Goal: Information Seeking & Learning: Find specific fact

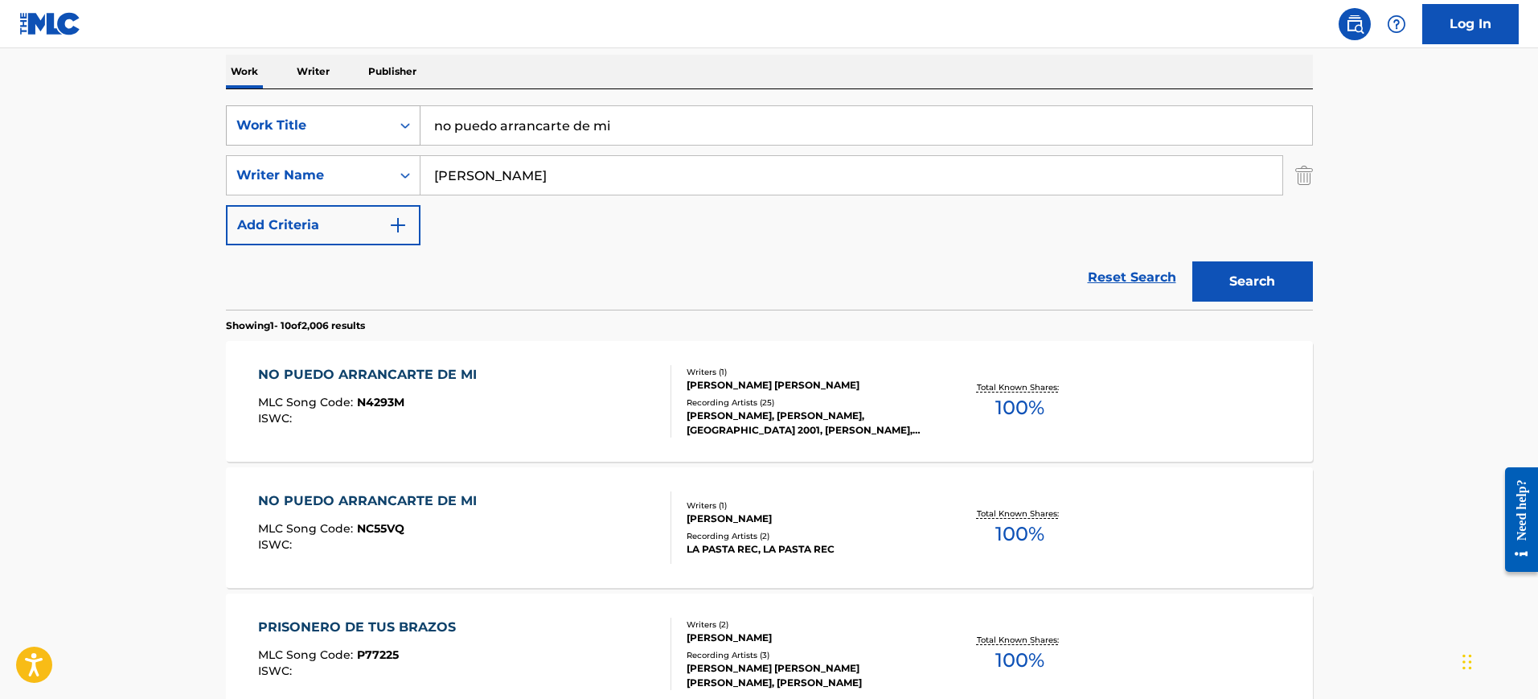
drag, startPoint x: 653, startPoint y: 121, endPoint x: 331, endPoint y: 120, distance: 321.7
click at [331, 120] on div "SearchWithCriteria0fb91b45-a7d9-4a92-ac98-49435a0790e6 Work Title no puedo arra…" at bounding box center [769, 125] width 1087 height 40
paste input "TERNAL FIRE [PERSON_NAME]"
type input "TERNAL FIRE [PERSON_NAME]"
drag, startPoint x: 515, startPoint y: 176, endPoint x: 338, endPoint y: 188, distance: 177.3
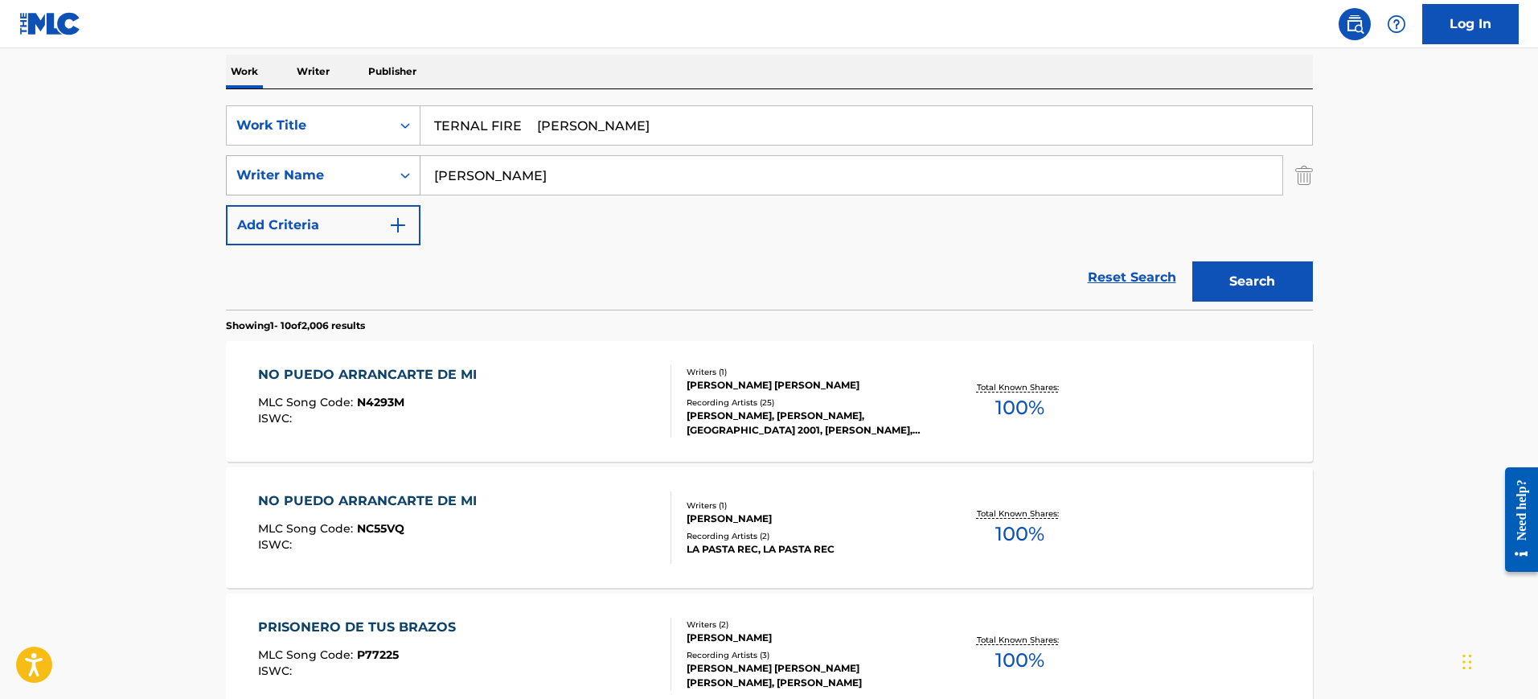
click at [339, 188] on div "SearchWithCriteria70f8032c-119d-4db3-9030-1bff63b5dff1 Writer Name [PERSON_NAME]" at bounding box center [769, 175] width 1087 height 40
paste input "TERNAL FIRE [PERSON_NAME]"
type input "TERNAL FIRE [PERSON_NAME]"
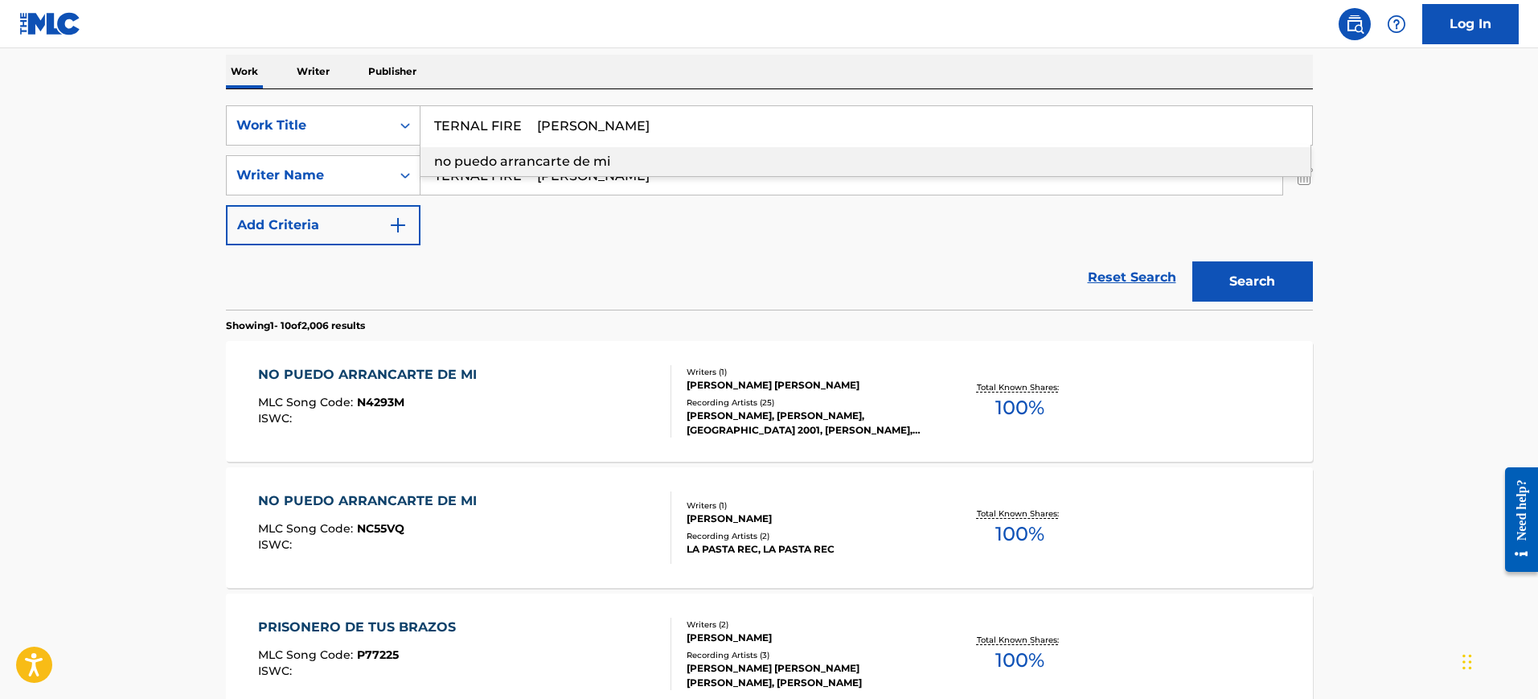
drag, startPoint x: 523, startPoint y: 124, endPoint x: 1139, endPoint y: 128, distance: 616.1
click at [1139, 128] on input "TERNAL FIRE [PERSON_NAME]" at bounding box center [867, 125] width 892 height 39
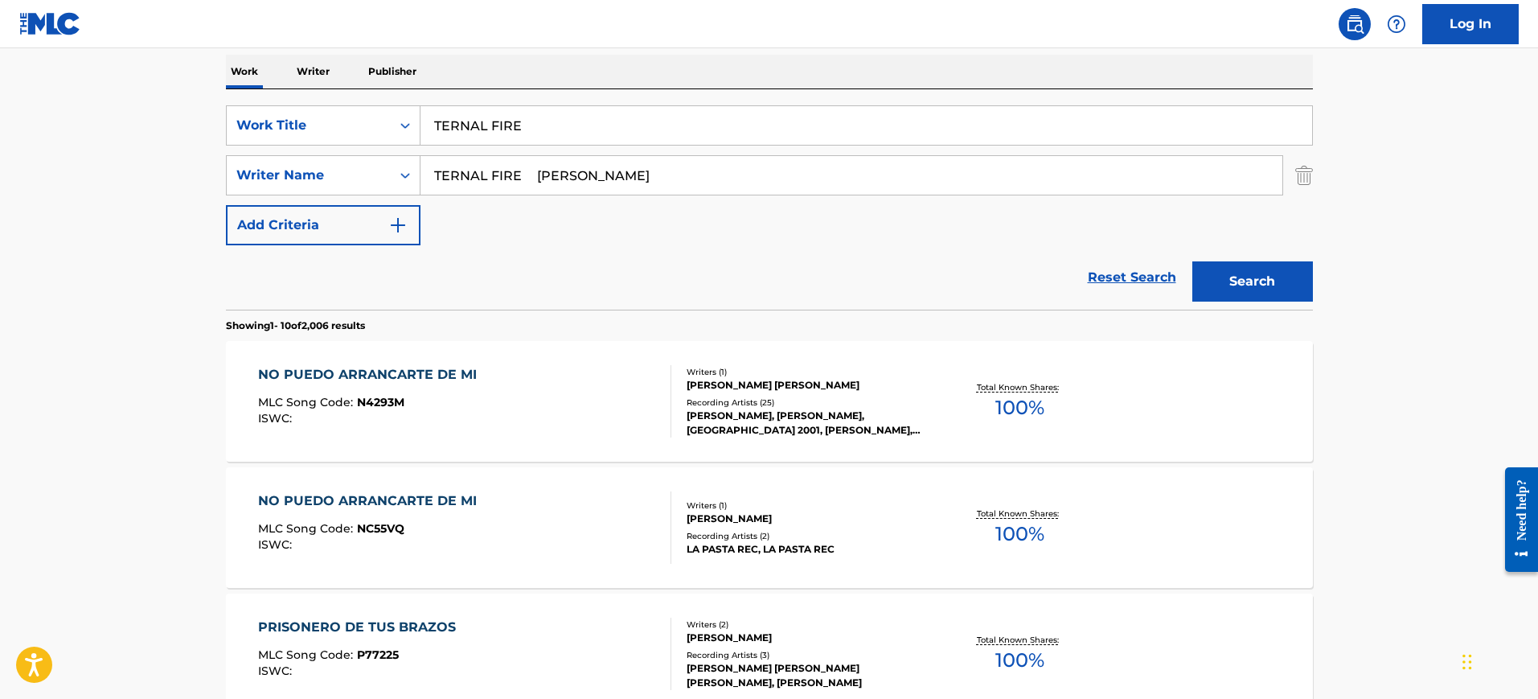
type input "TERNAL FIRE"
drag, startPoint x: 656, startPoint y: 173, endPoint x: 254, endPoint y: 203, distance: 403.2
click at [254, 203] on div "SearchWithCriteria0fb91b45-a7d9-4a92-ac98-49435a0790e6 Work Title TERNAL FIRE S…" at bounding box center [769, 175] width 1087 height 140
type input "[PERSON_NAME]"
click at [1193, 261] on button "Search" at bounding box center [1253, 281] width 121 height 40
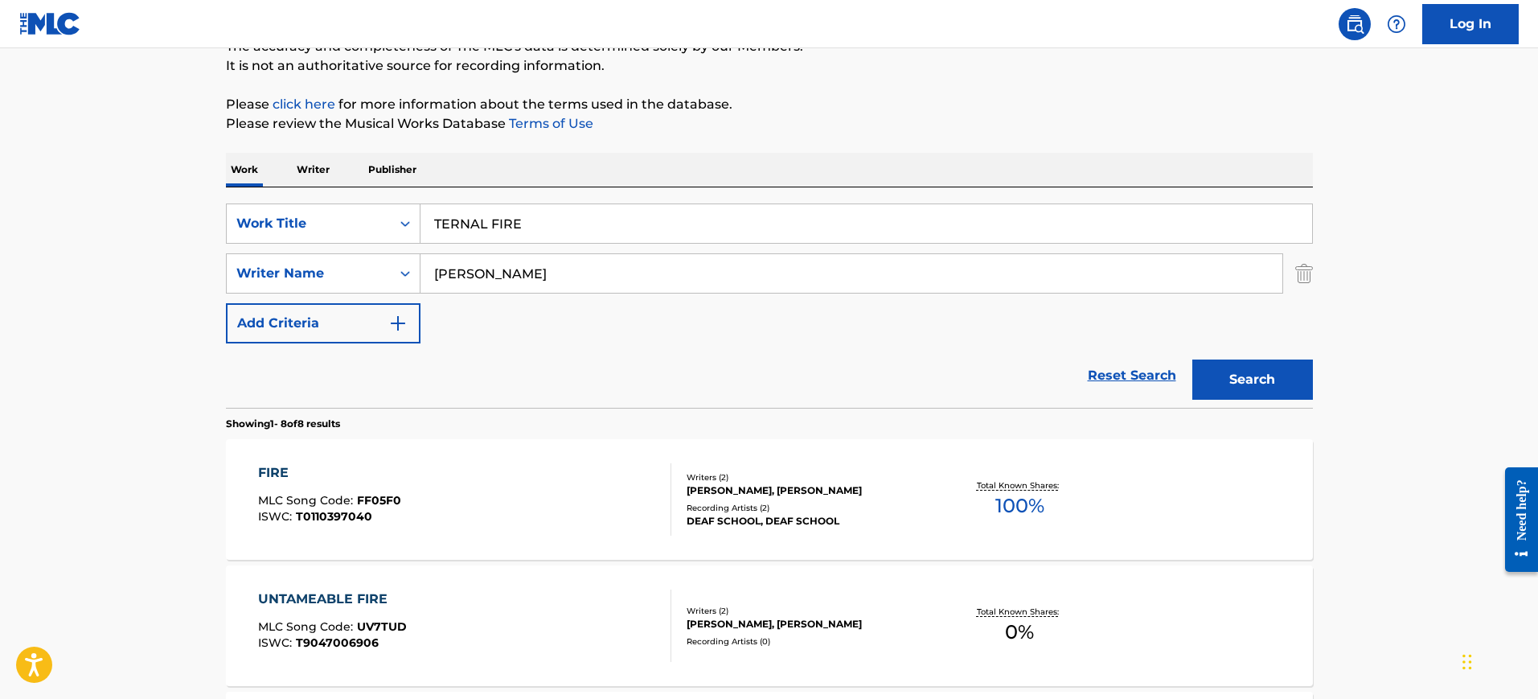
scroll to position [152, 0]
click at [434, 220] on input "TERNAL FIRE" at bounding box center [867, 226] width 892 height 39
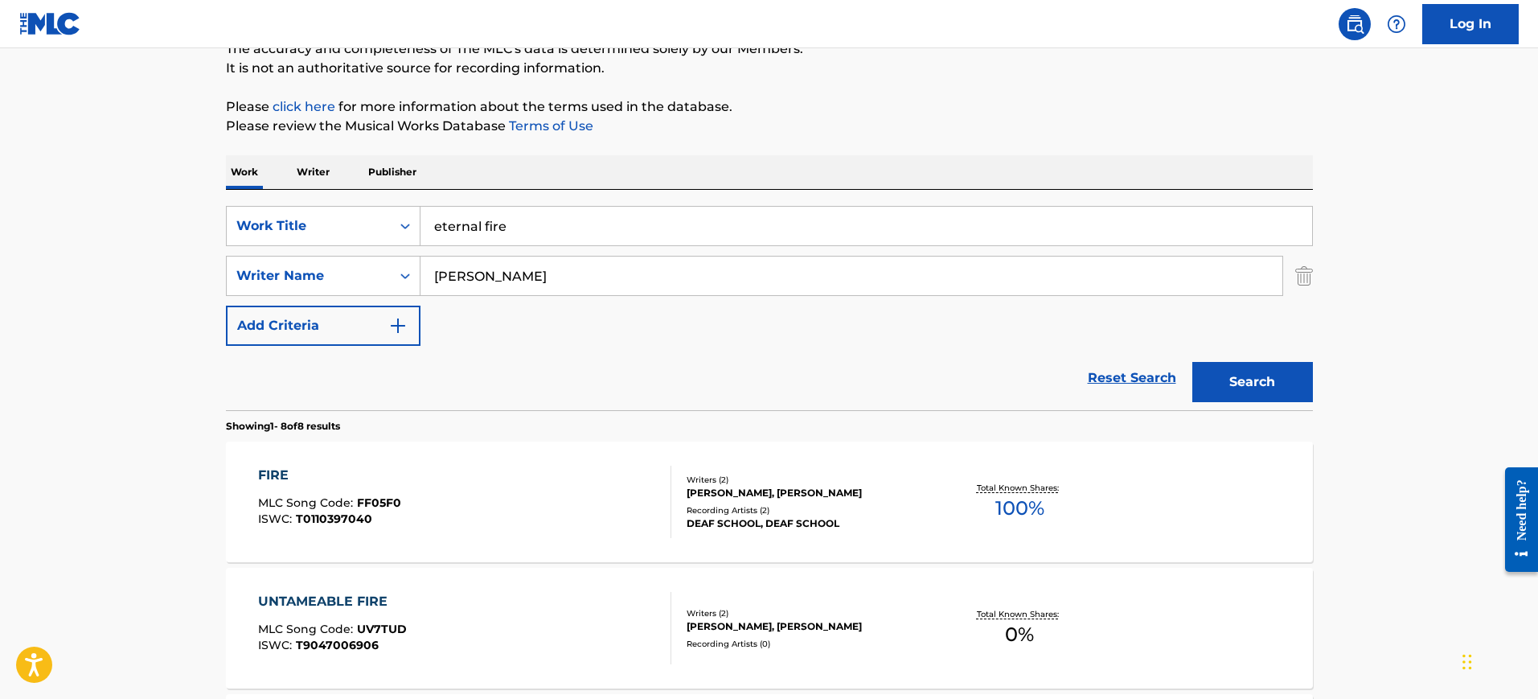
type input "eternal fire"
click at [1264, 379] on button "Search" at bounding box center [1253, 382] width 121 height 40
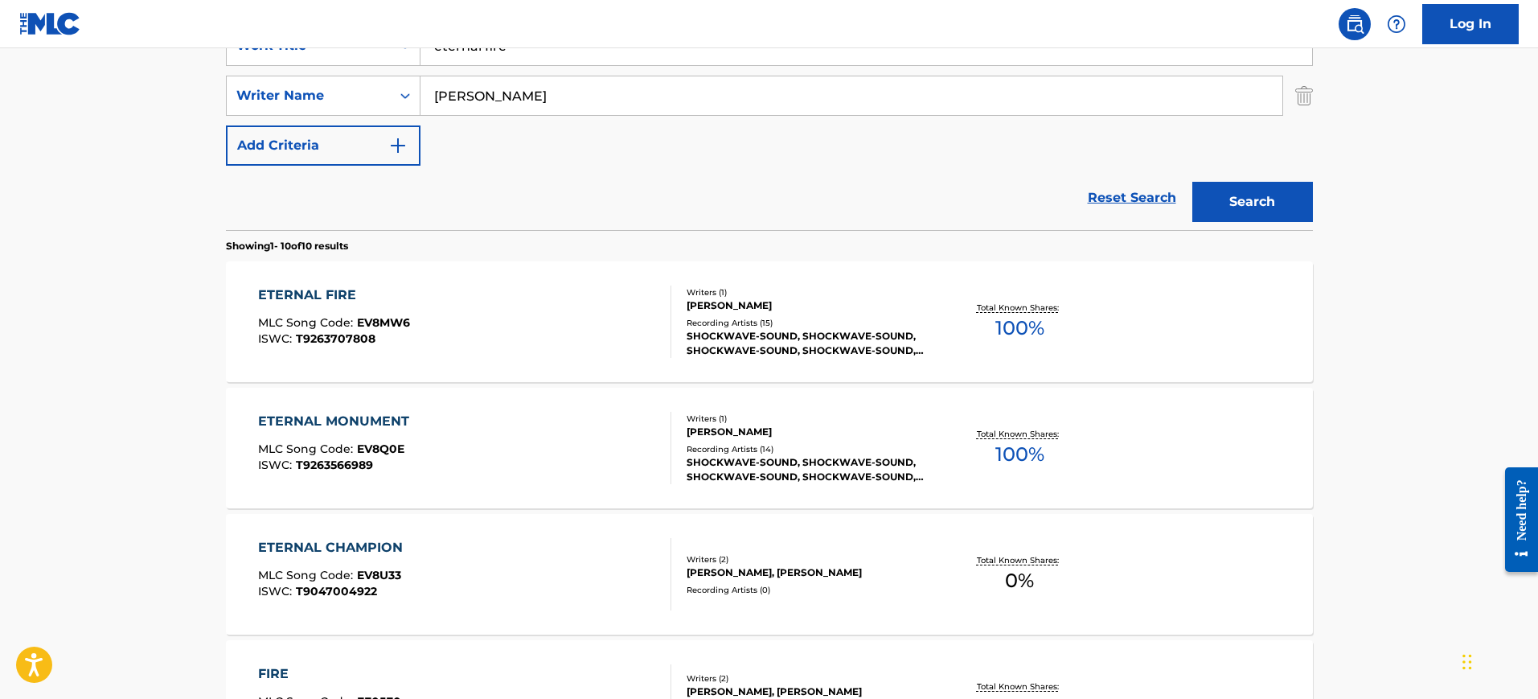
scroll to position [353, 0]
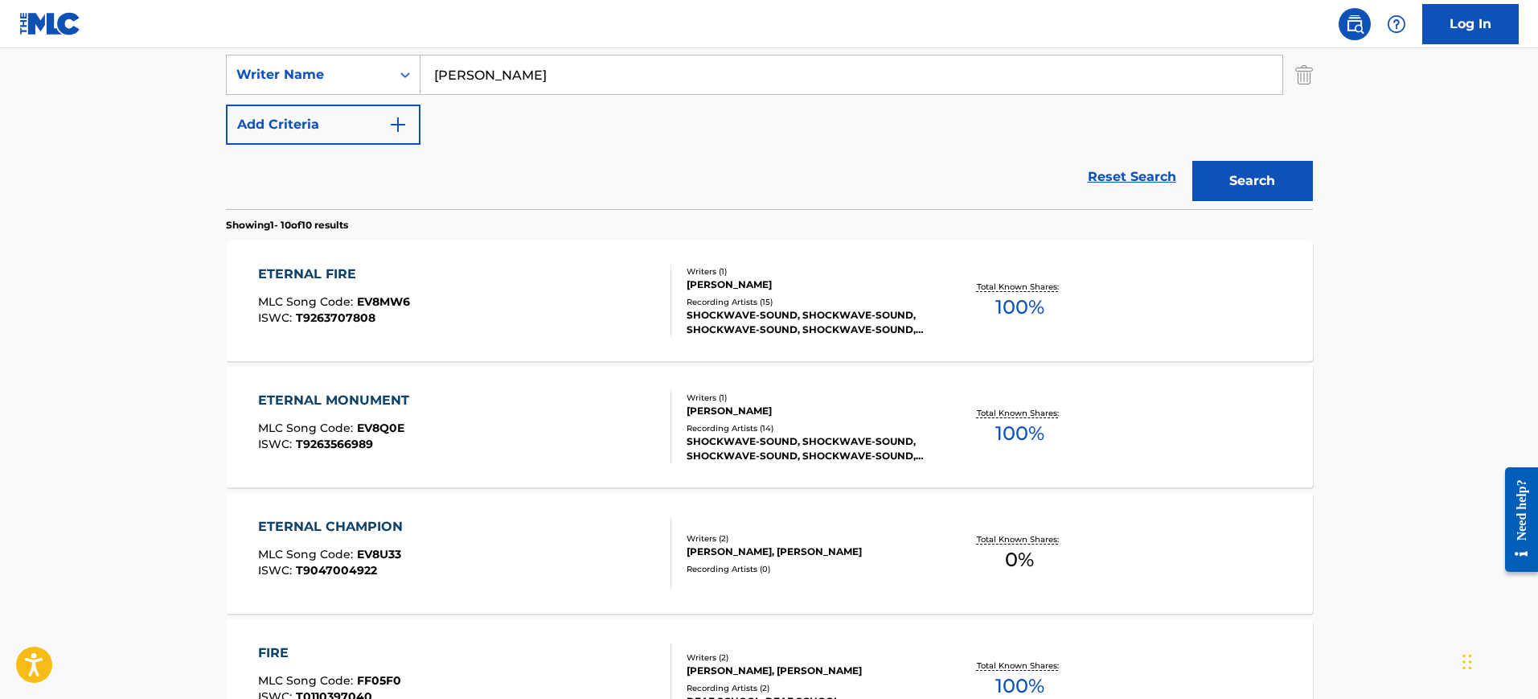
click at [594, 303] on div "ETERNAL FIRE MLC Song Code : EV8MW6 ISWC : T9263707808" at bounding box center [464, 301] width 413 height 72
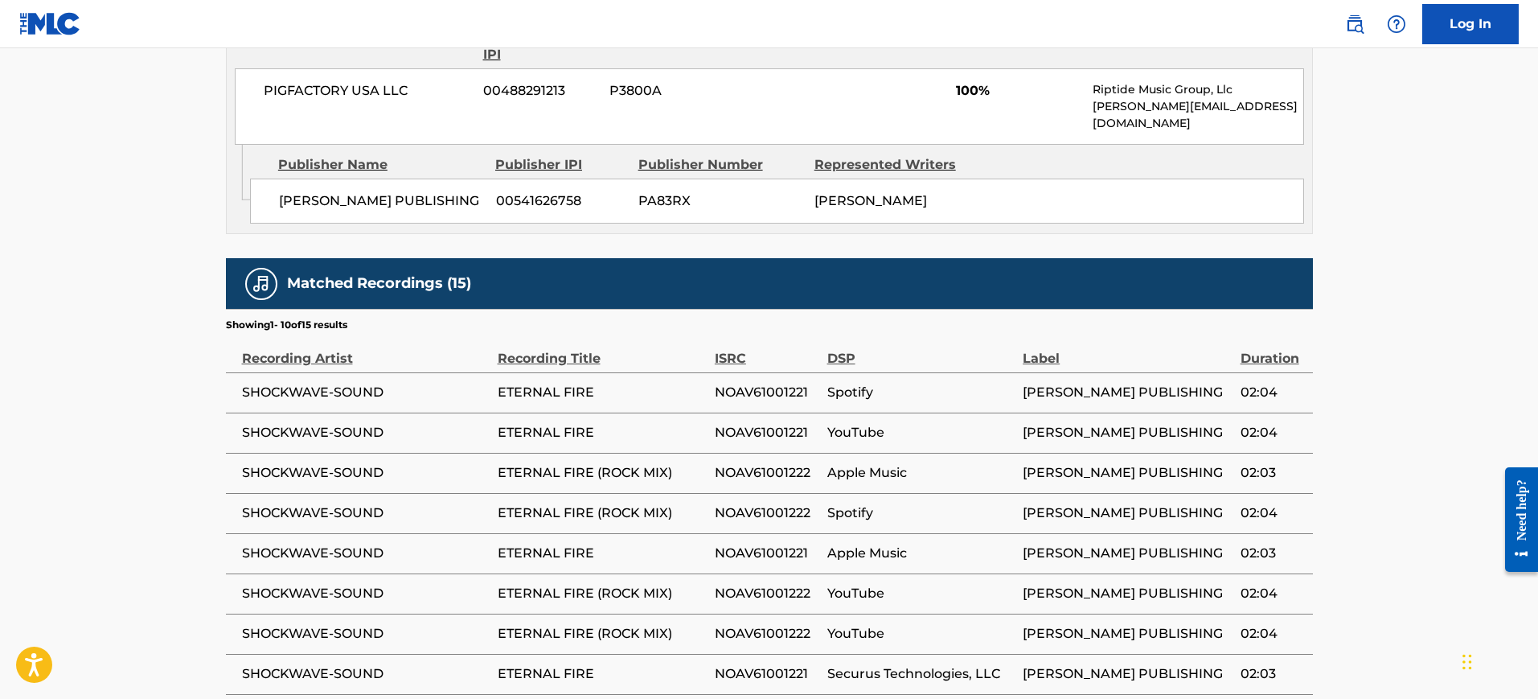
scroll to position [1005, 0]
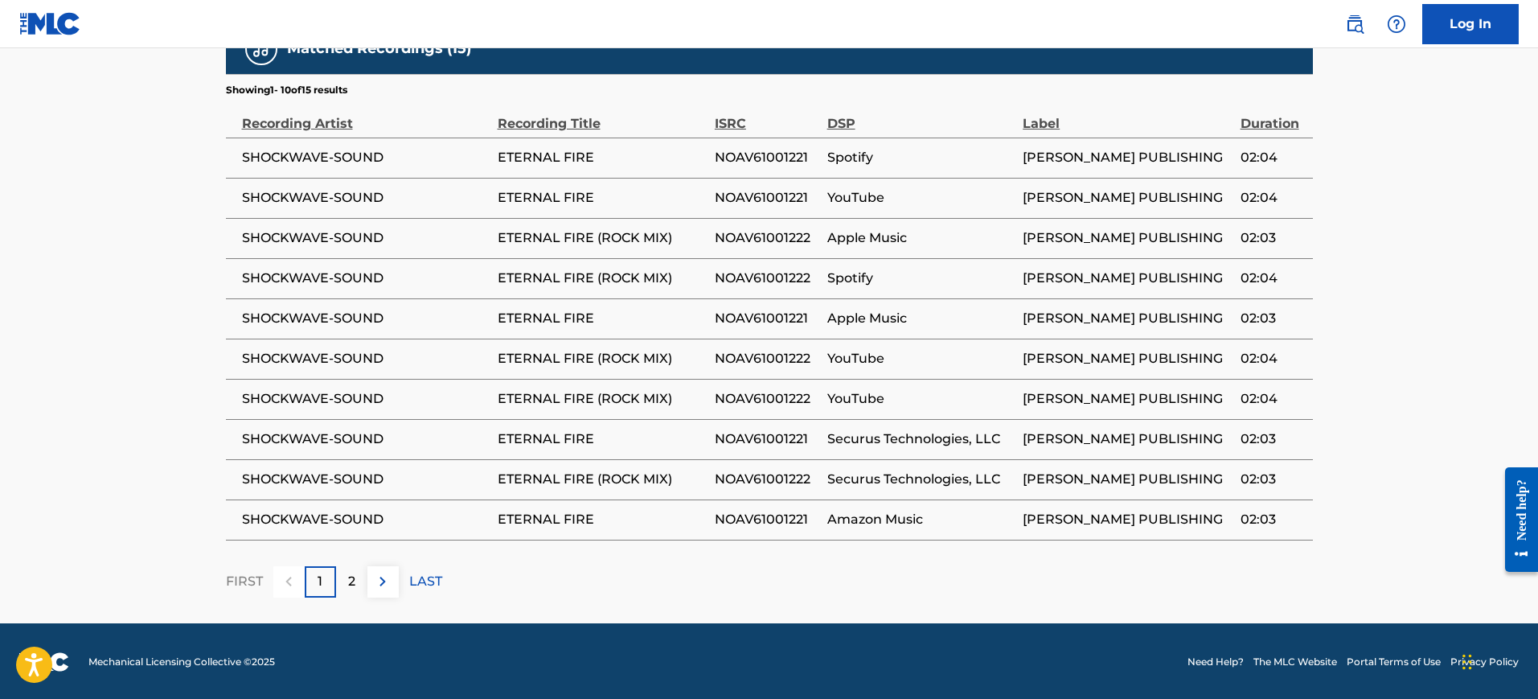
click at [358, 577] on div "2" at bounding box center [351, 581] width 31 height 31
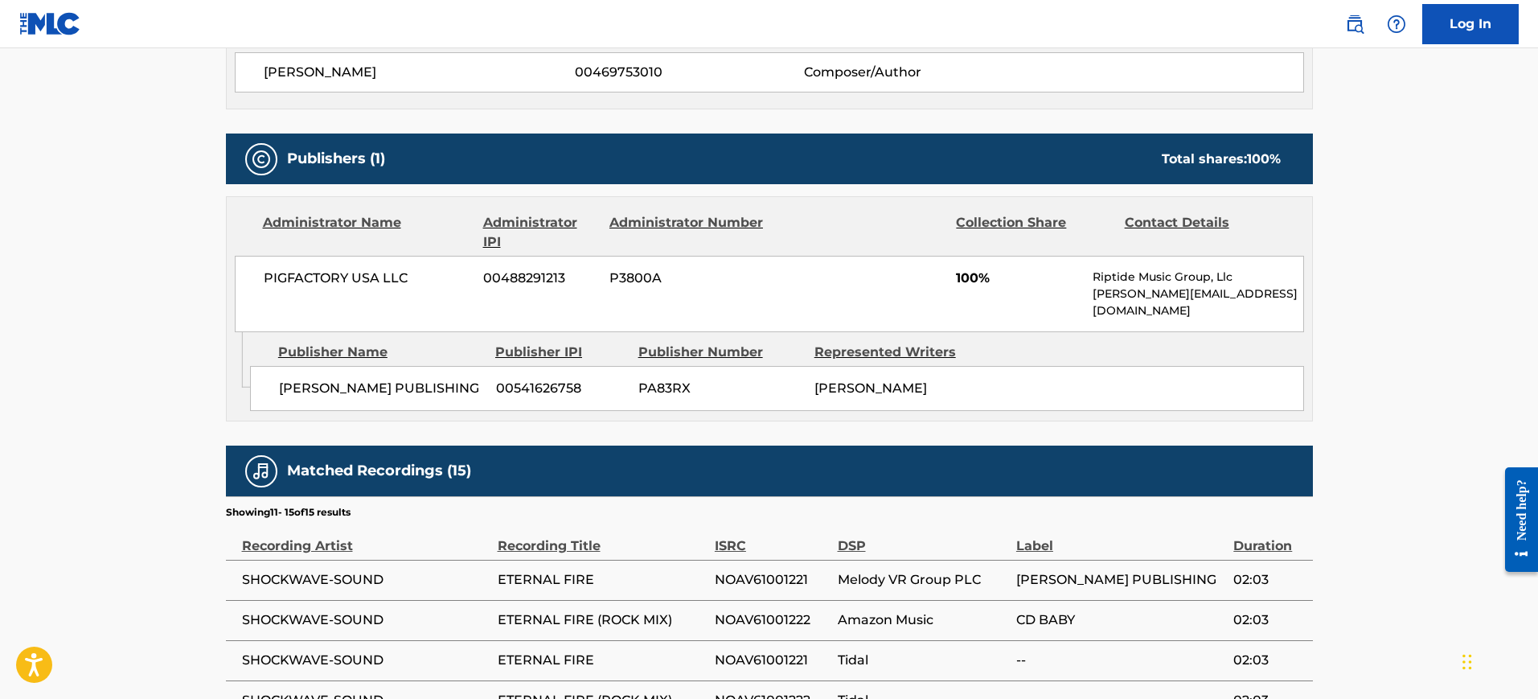
scroll to position [838, 0]
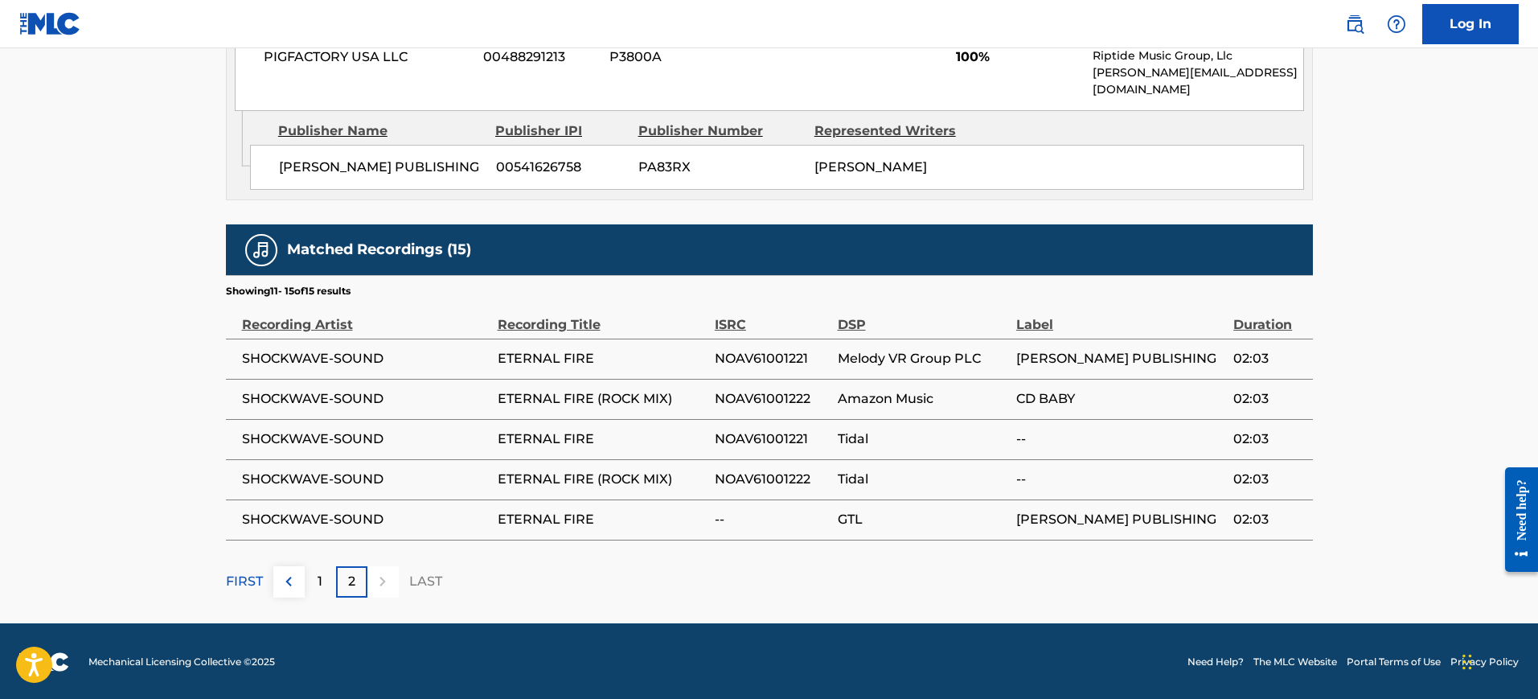
click at [326, 580] on div "1" at bounding box center [320, 581] width 31 height 31
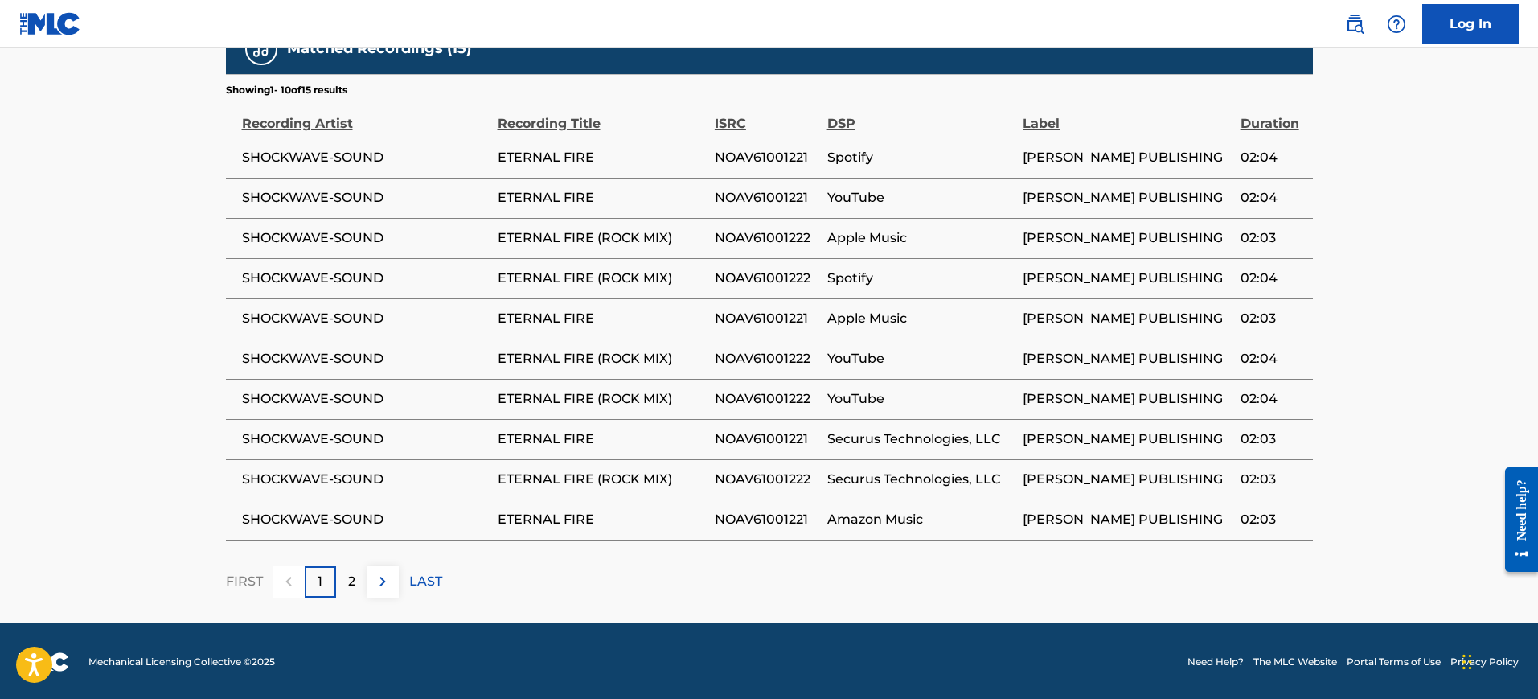
scroll to position [939, 0]
click at [353, 567] on div "2" at bounding box center [351, 581] width 31 height 31
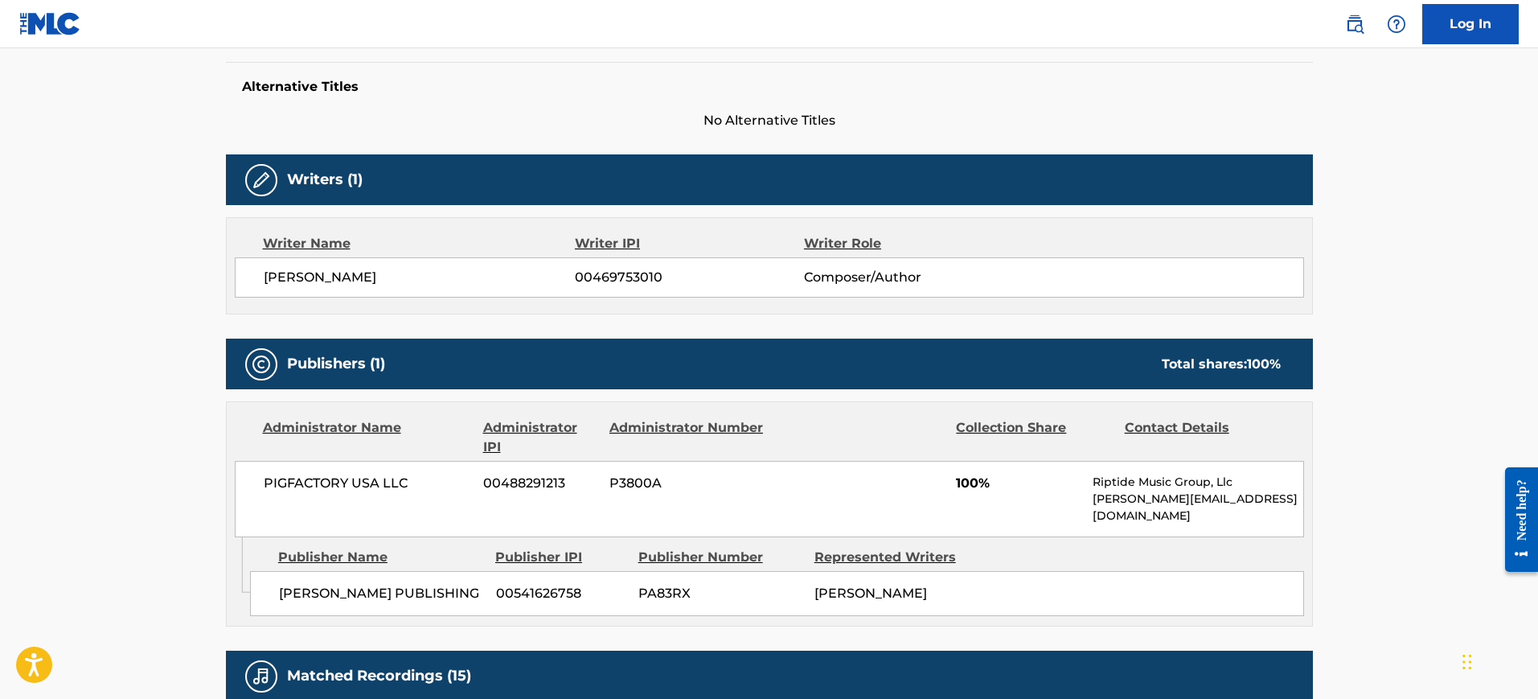
scroll to position [536, 0]
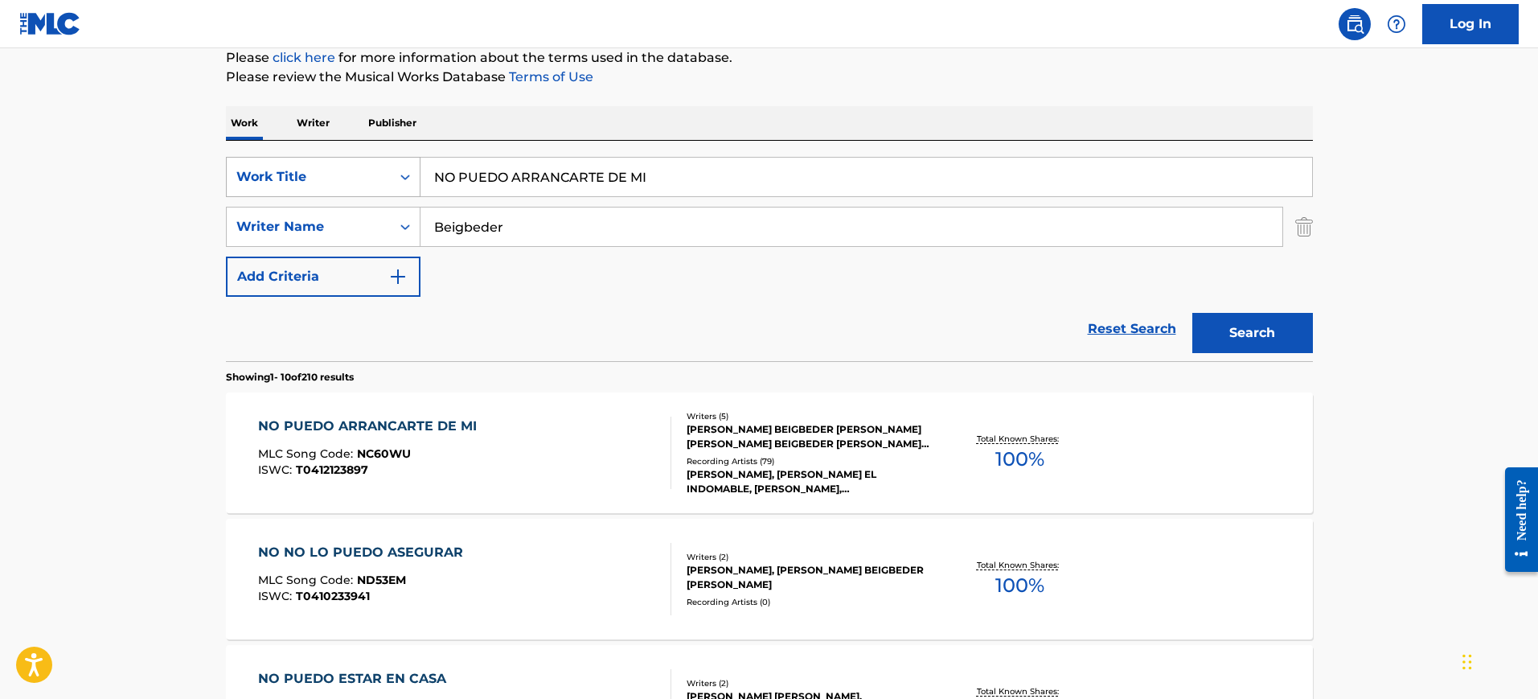
drag, startPoint x: 661, startPoint y: 178, endPoint x: 286, endPoint y: 196, distance: 376.0
click at [300, 196] on div "SearchWithCriteria4d2e9fa7-64b5-44c2-b46d-a791c7b0ae01 Work Title NO PUEDO ARRA…" at bounding box center [769, 177] width 1087 height 40
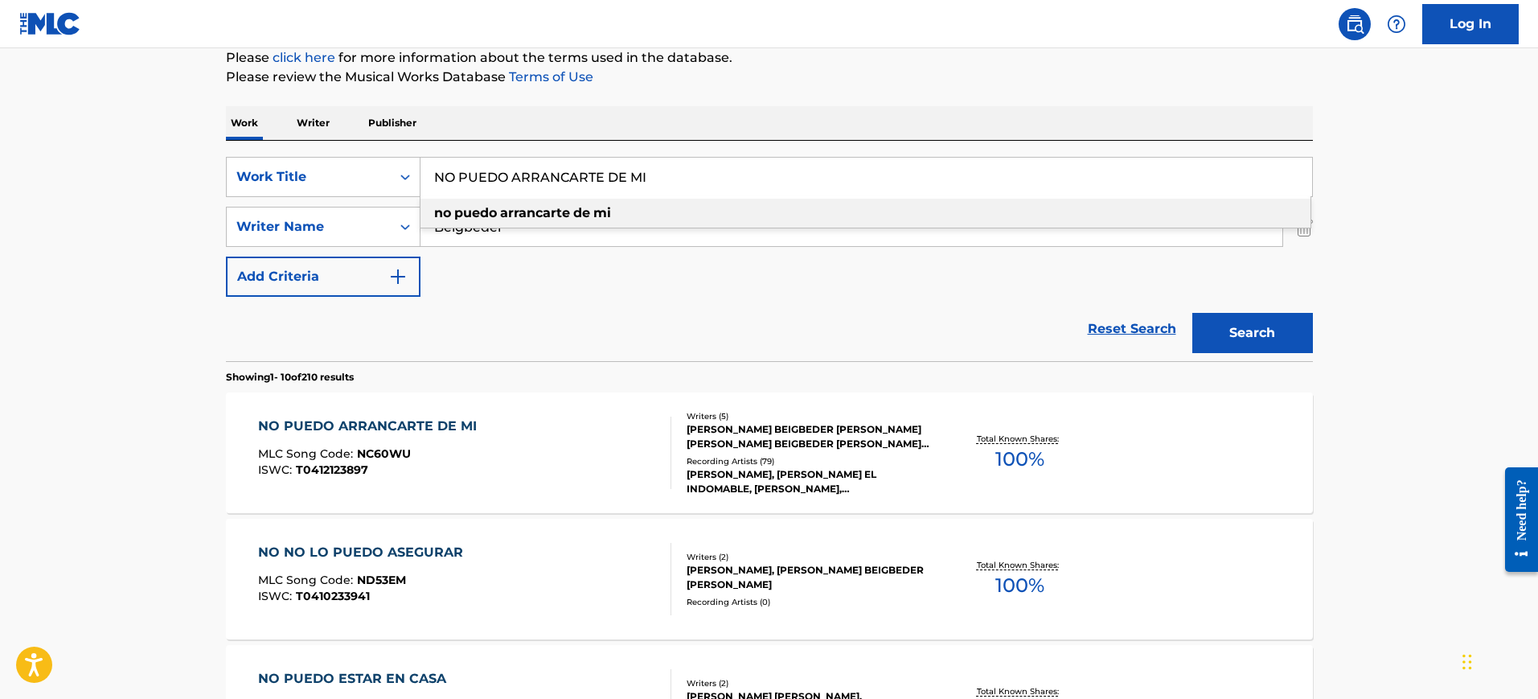
paste input "ETERNAL FLAME [PERSON_NAME], [PERSON_NAME], [PERSON_NAME]"
type input "ETERNAL FLAME [PERSON_NAME], [PERSON_NAME], [PERSON_NAME]"
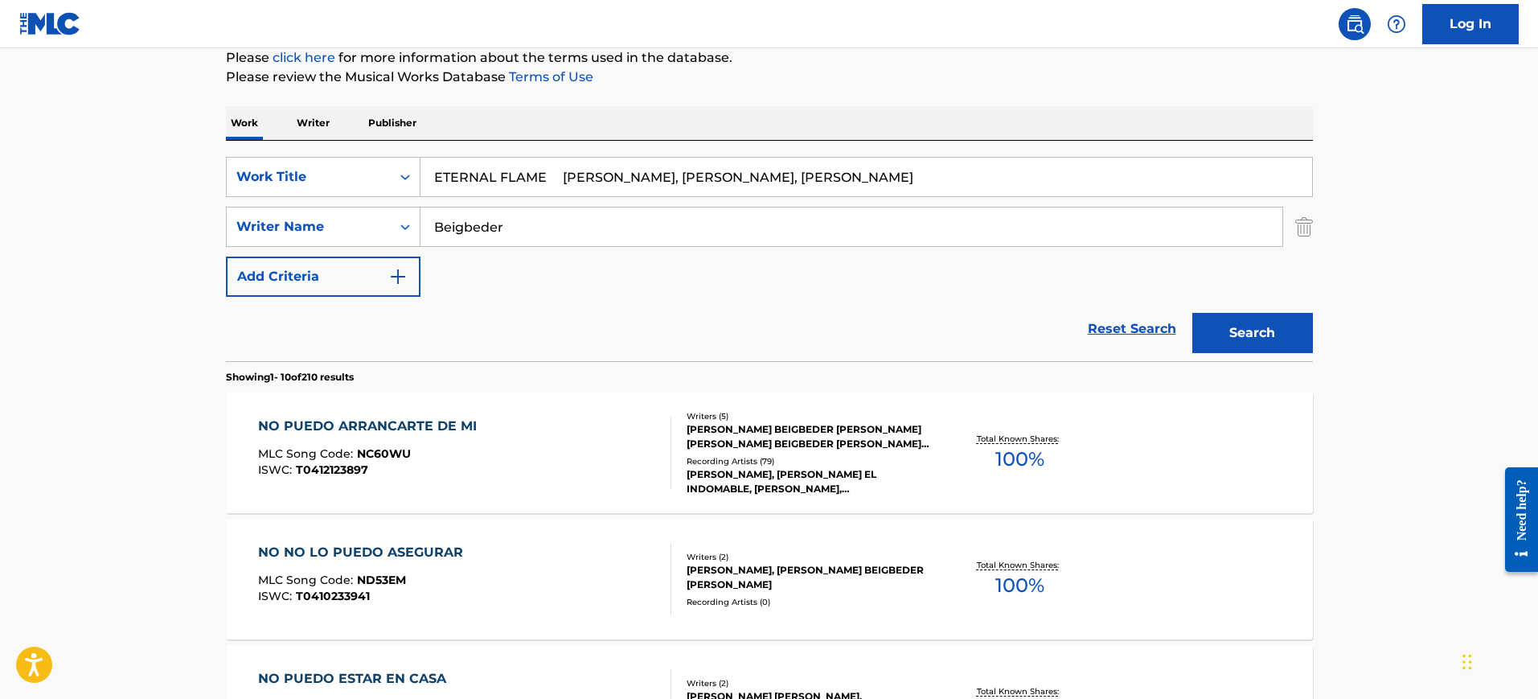
click at [585, 134] on div "Work Writer Publisher" at bounding box center [769, 123] width 1087 height 34
drag, startPoint x: 543, startPoint y: 234, endPoint x: 295, endPoint y: 234, distance: 247.7
click at [295, 234] on div "SearchWithCriteria64a7af28-af49-4e1f-87f8-118a3ca6d06d Writer Name Beigbeder" at bounding box center [769, 227] width 1087 height 40
paste input "ETERNAL FLAME HOFFS SUSANNA, KELLY TOM, STEINBERG WILLIAM"
type input "ETERNAL FLAME HOFFS SUSANNA, KELLY TOM, STEINBERG WILLIAM"
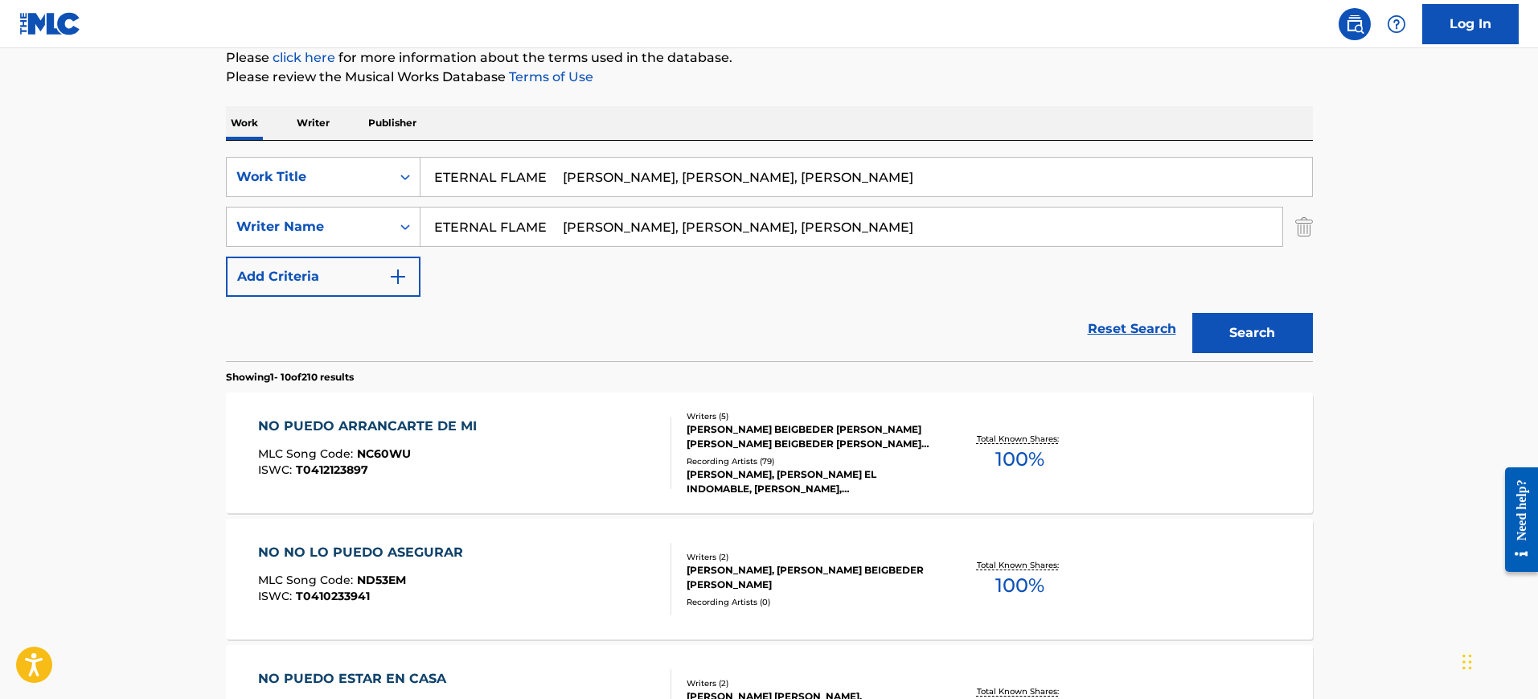
drag, startPoint x: 551, startPoint y: 181, endPoint x: 1154, endPoint y: 168, distance: 603.3
click at [1154, 168] on input "ETERNAL FLAME HOFFS SUSANNA, KELLY TOM, STEINBERG WILLIAM" at bounding box center [867, 177] width 892 height 39
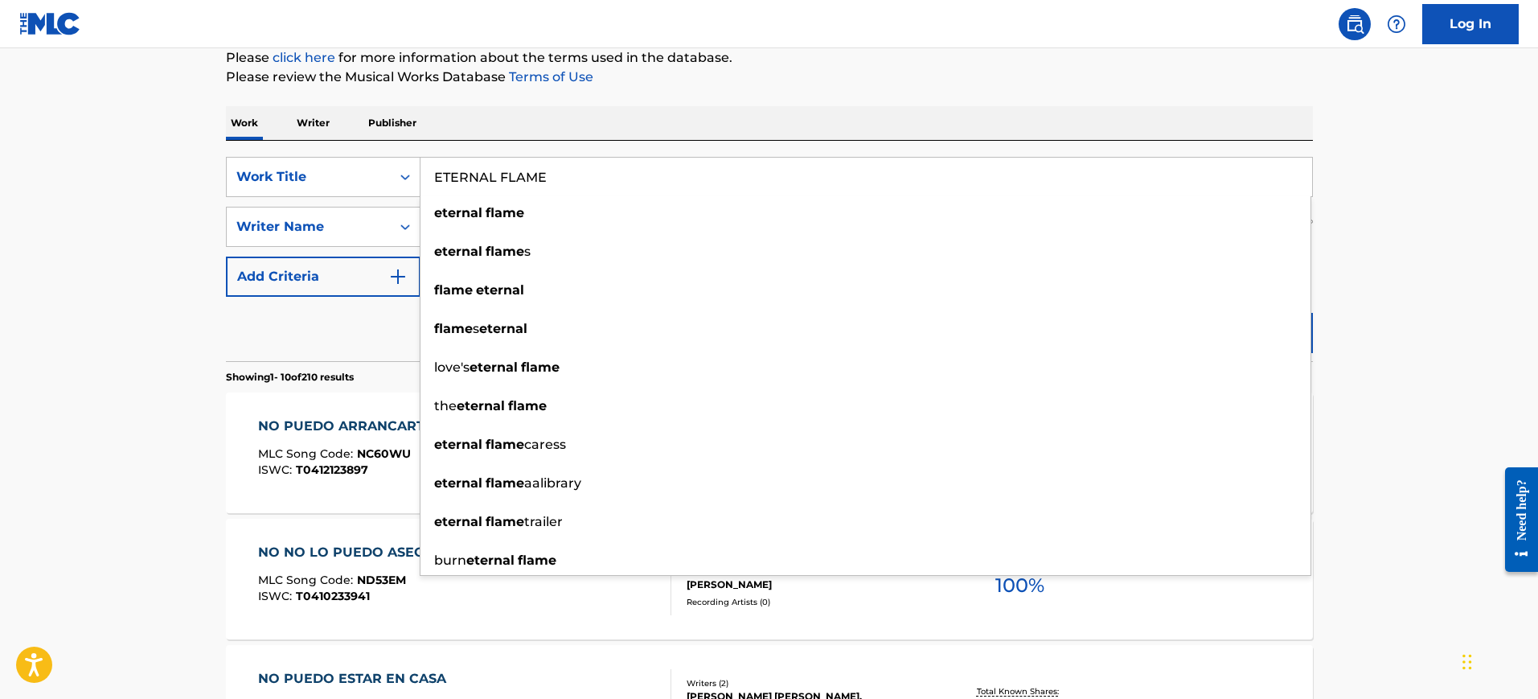
type input "ETERNAL FLAME"
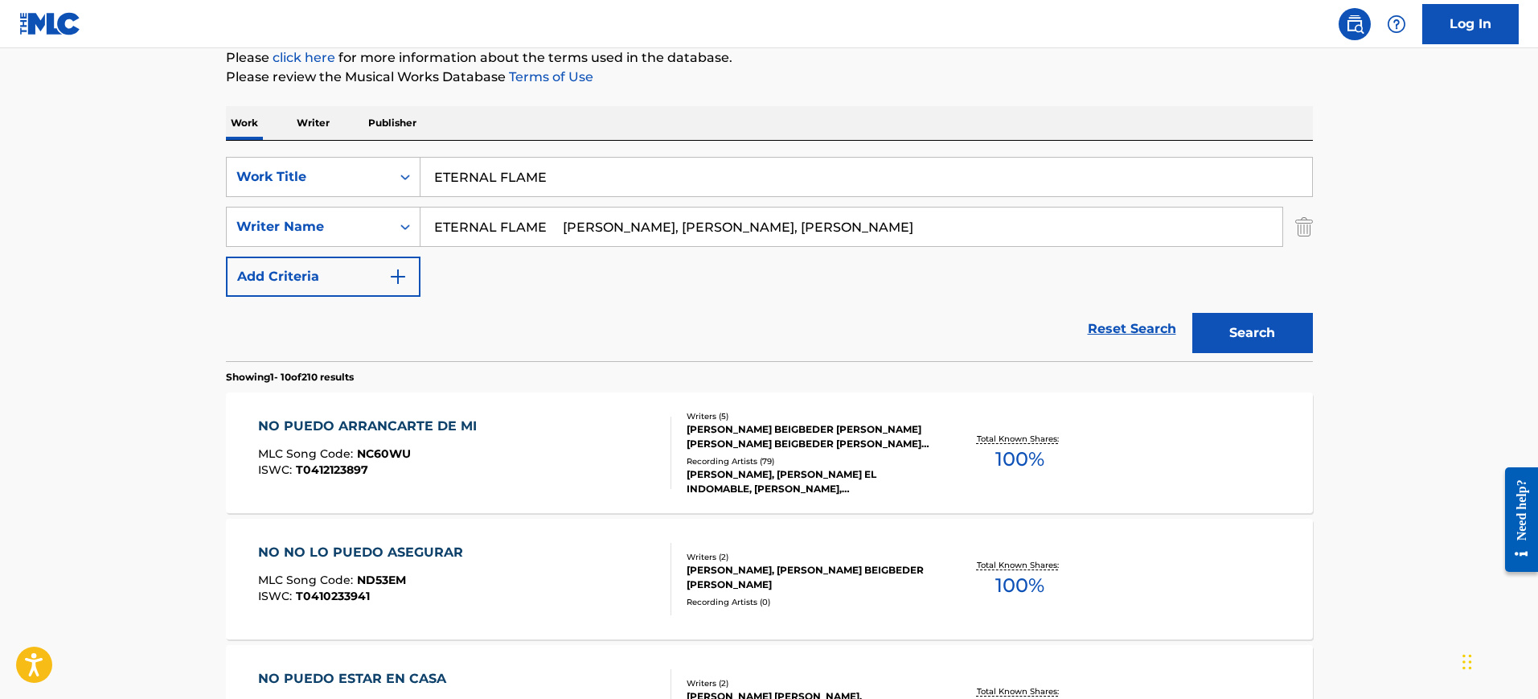
click at [732, 134] on div "Work Writer Publisher" at bounding box center [769, 123] width 1087 height 34
drag, startPoint x: 619, startPoint y: 224, endPoint x: 297, endPoint y: 227, distance: 322.5
click at [297, 227] on div "SearchWithCriteria64a7af28-af49-4e1f-87f8-118a3ca6d06d Writer Name ETERNAL FLAM…" at bounding box center [769, 227] width 1087 height 40
drag, startPoint x: 499, startPoint y: 222, endPoint x: 1111, endPoint y: 203, distance: 613.1
click at [1111, 203] on div "SearchWithCriteria4d2e9fa7-64b5-44c2-b46d-a791c7b0ae01 Work Title ETERNAL FLAME…" at bounding box center [769, 227] width 1087 height 140
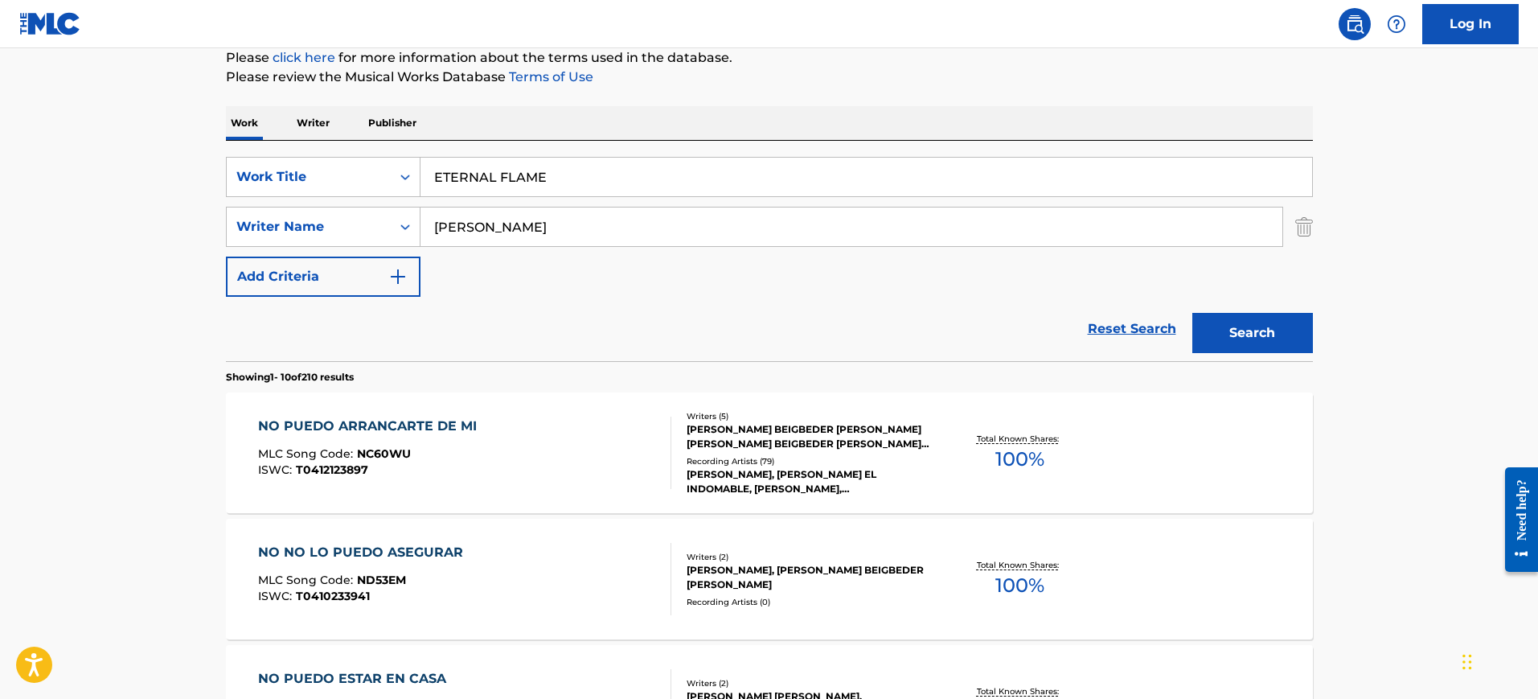
type input "SUSANNA"
click at [1193, 313] on button "Search" at bounding box center [1253, 333] width 121 height 40
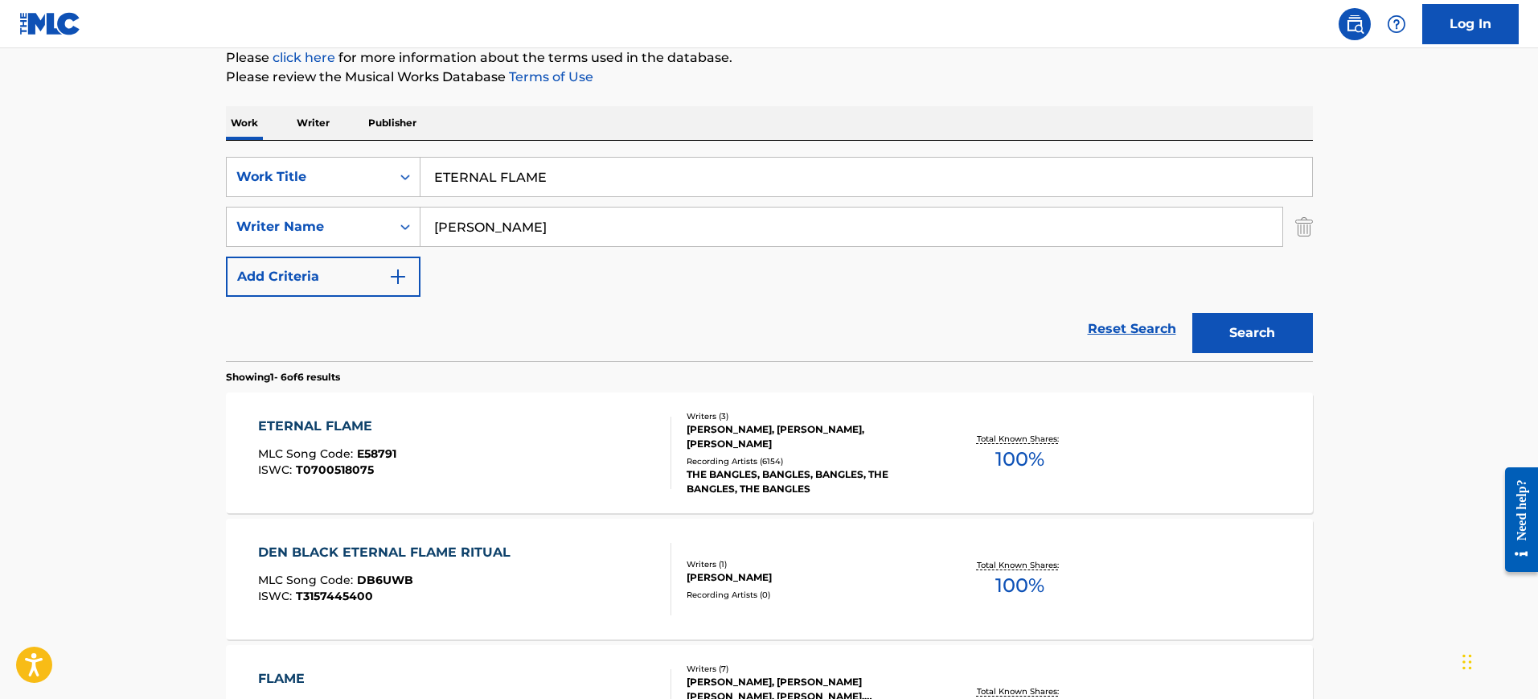
scroll to position [302, 0]
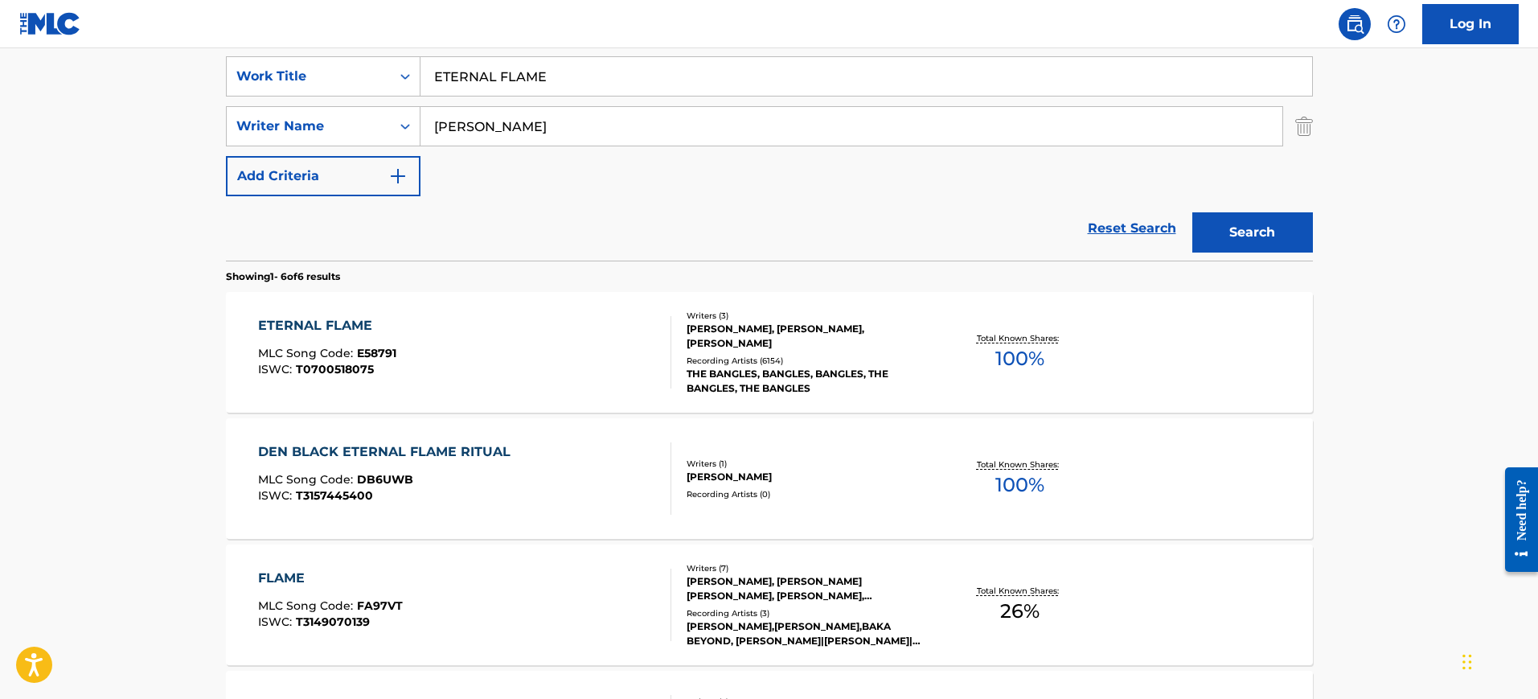
click at [576, 336] on div "ETERNAL FLAME MLC Song Code : E58791 ISWC : T0700518075" at bounding box center [464, 352] width 413 height 72
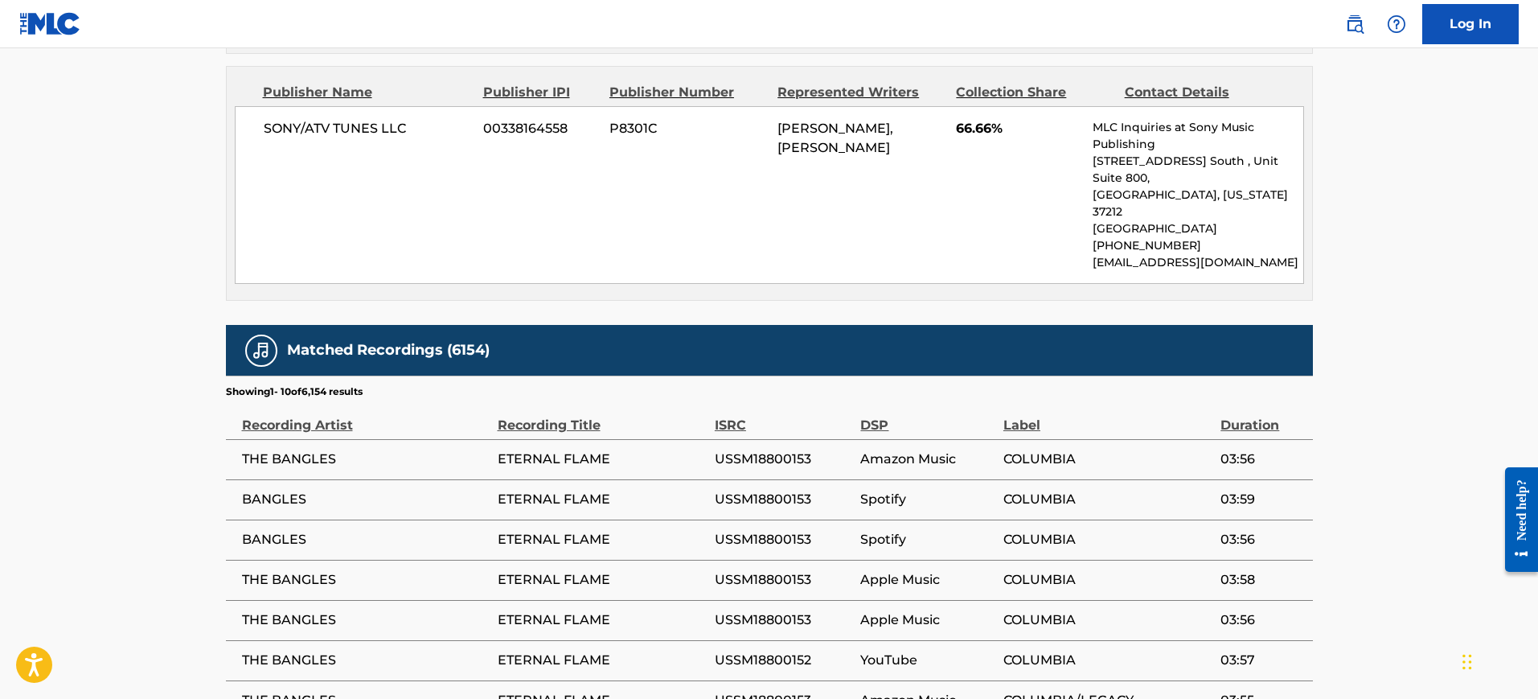
scroll to position [2111, 0]
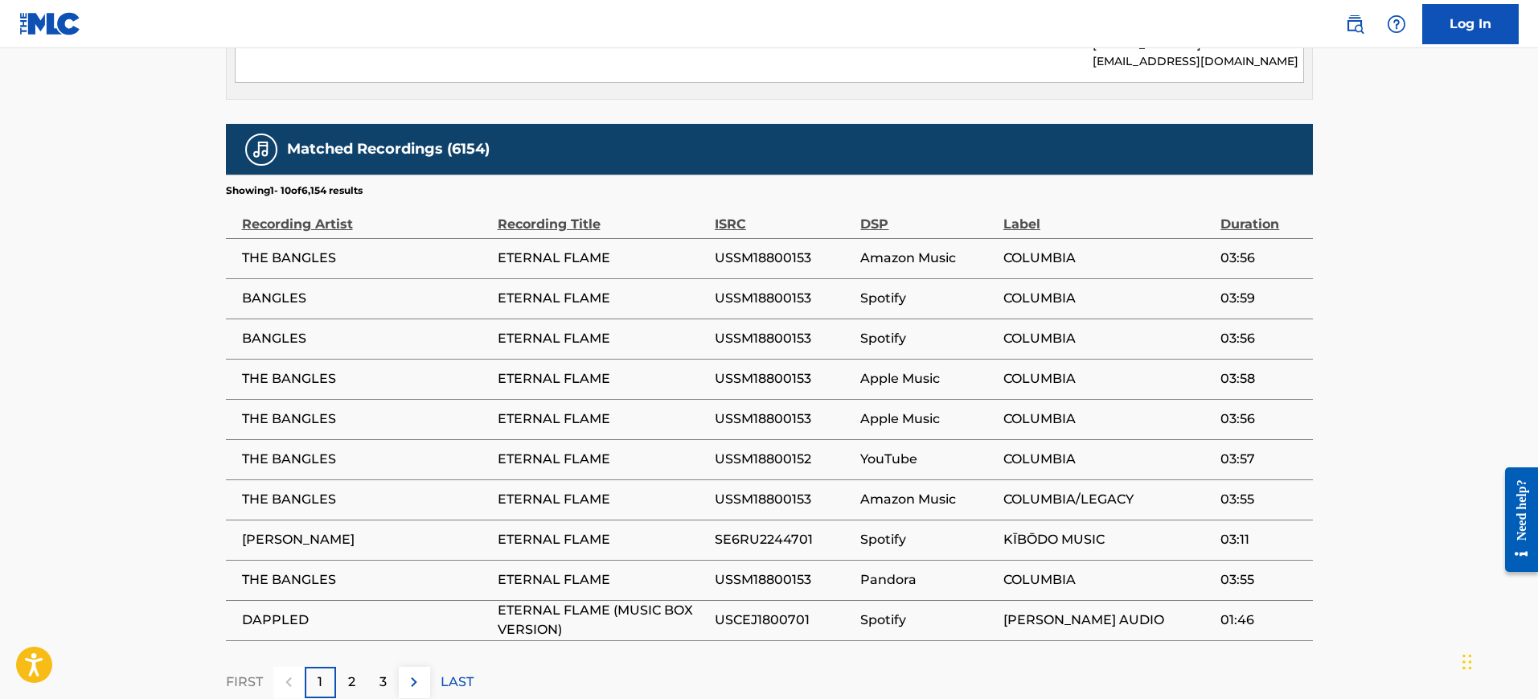
click at [345, 667] on div "2" at bounding box center [351, 682] width 31 height 31
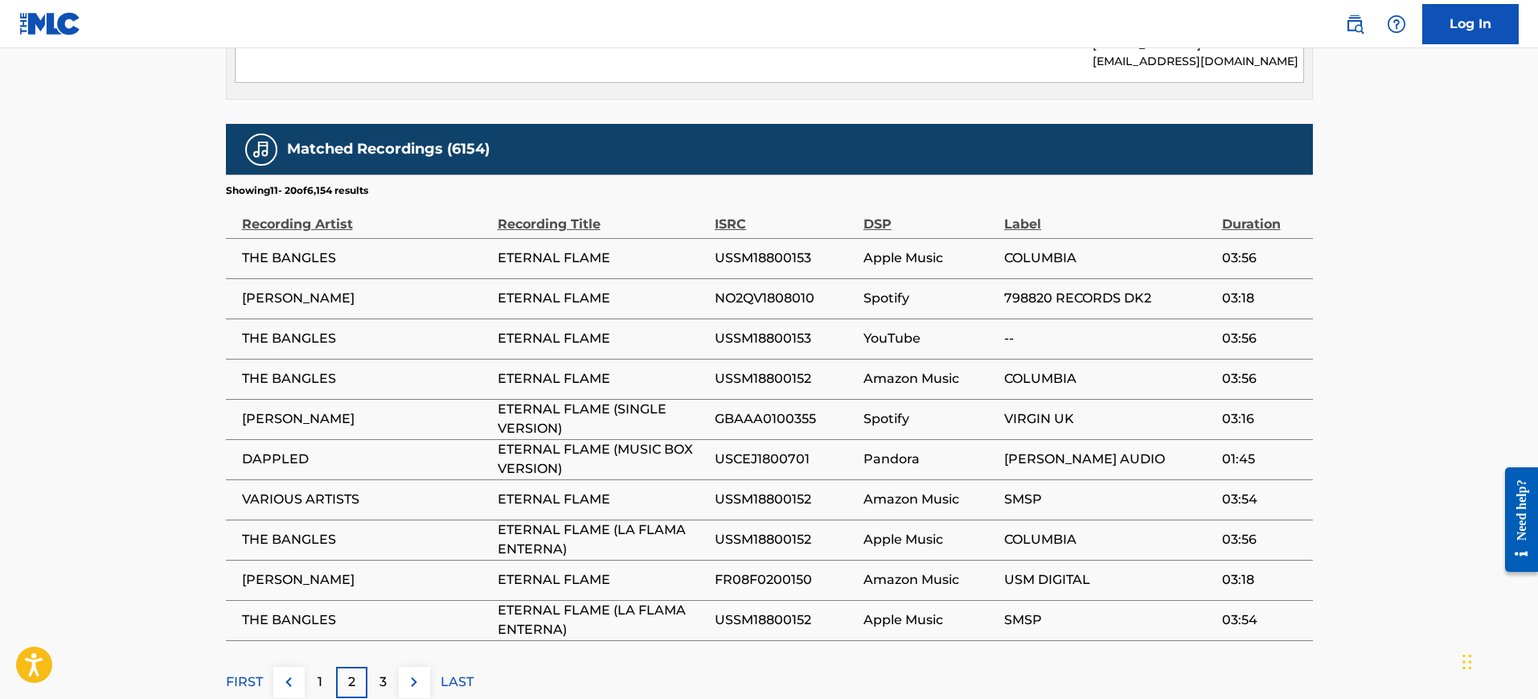
click at [389, 667] on div "3" at bounding box center [383, 682] width 31 height 31
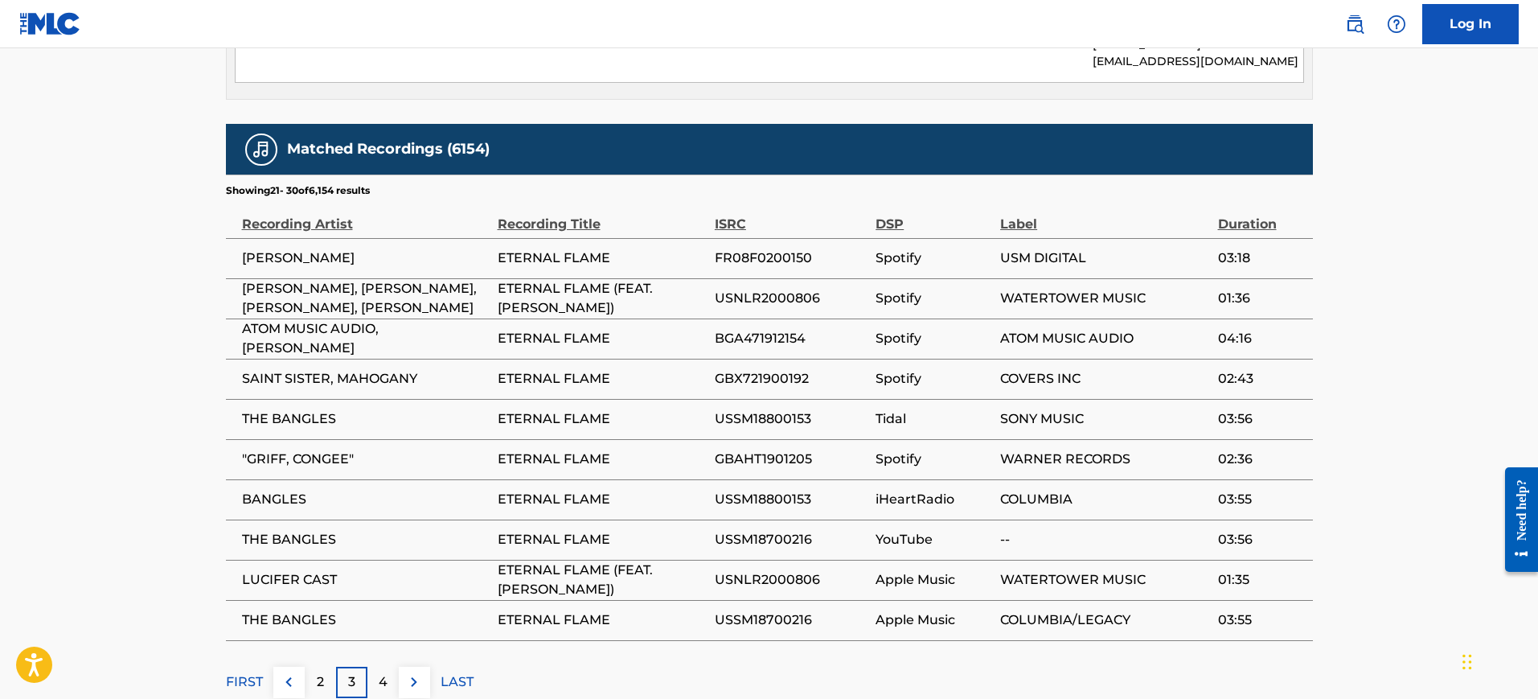
click at [388, 667] on div "4" at bounding box center [383, 682] width 31 height 31
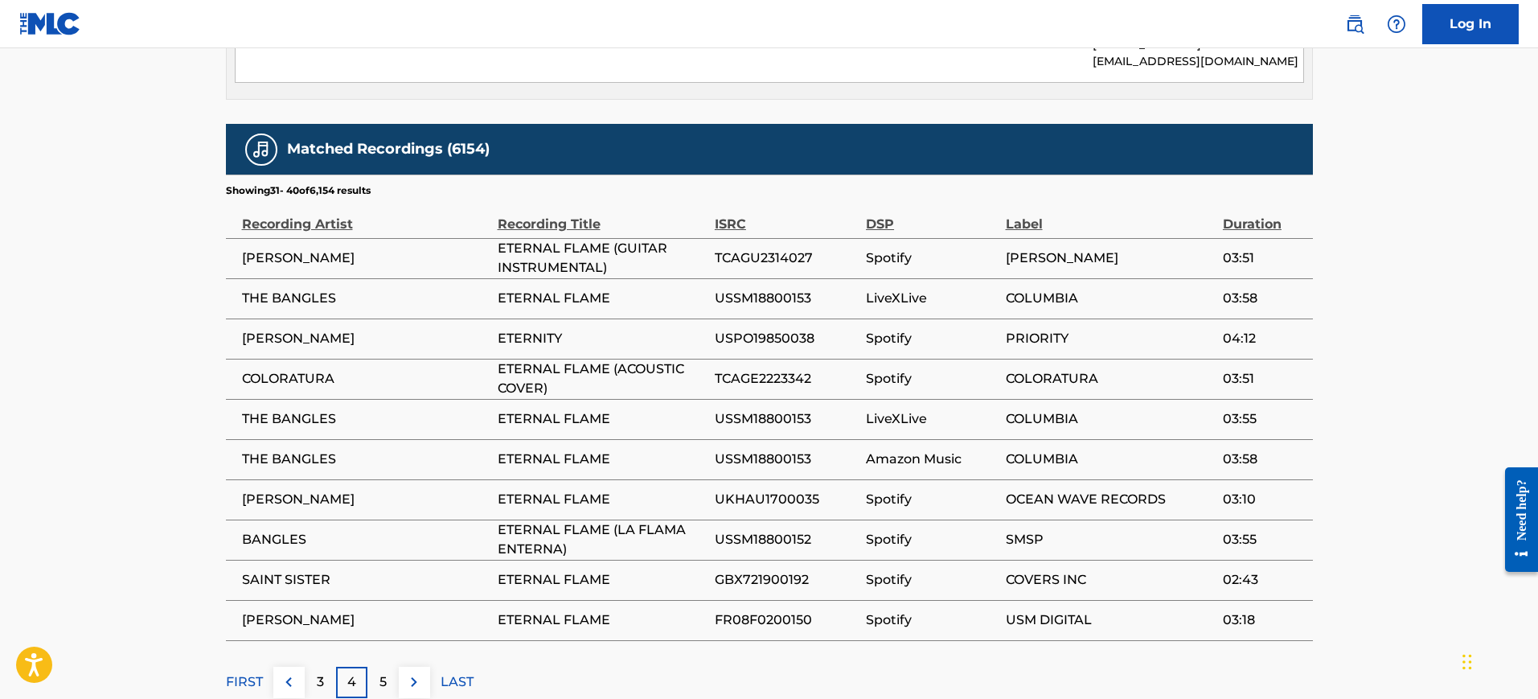
click at [388, 667] on div "5" at bounding box center [383, 682] width 31 height 31
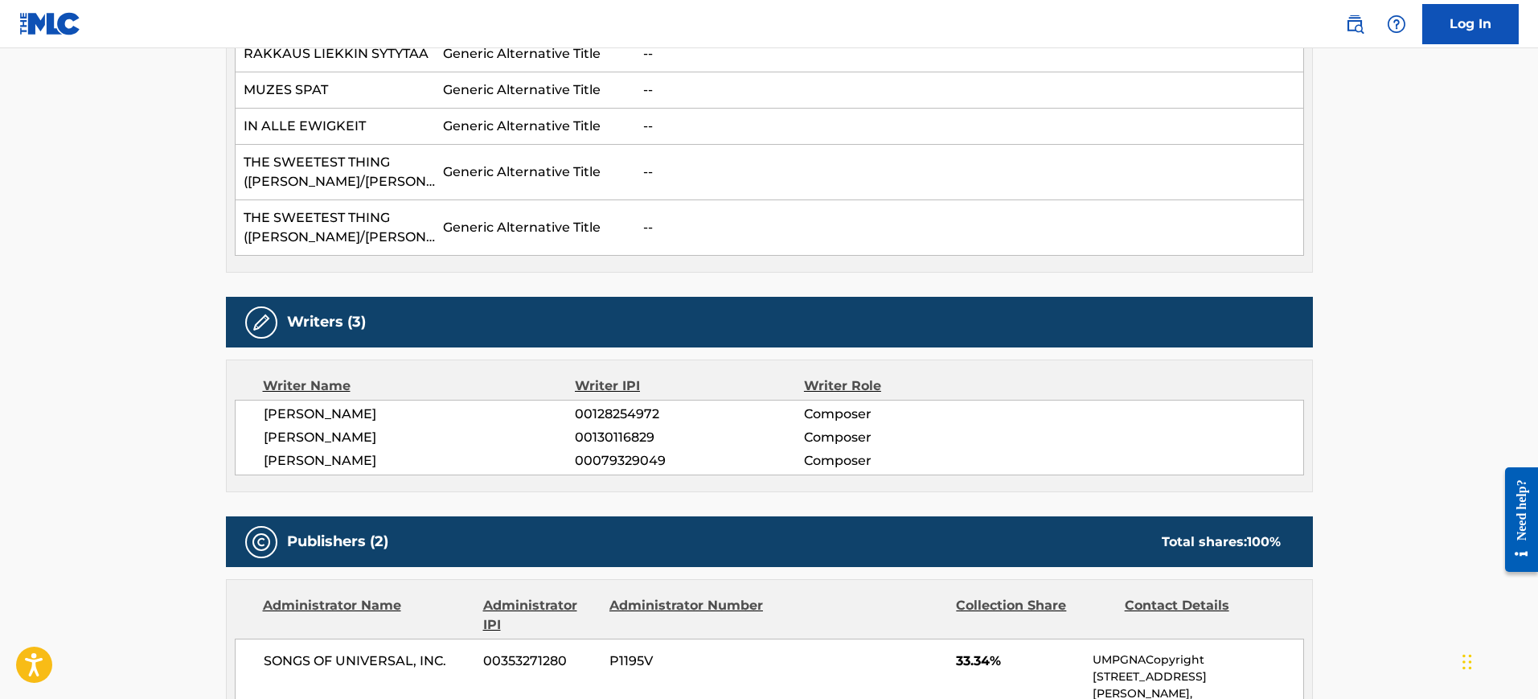
scroll to position [1106, 0]
